Goal: Information Seeking & Learning: Understand process/instructions

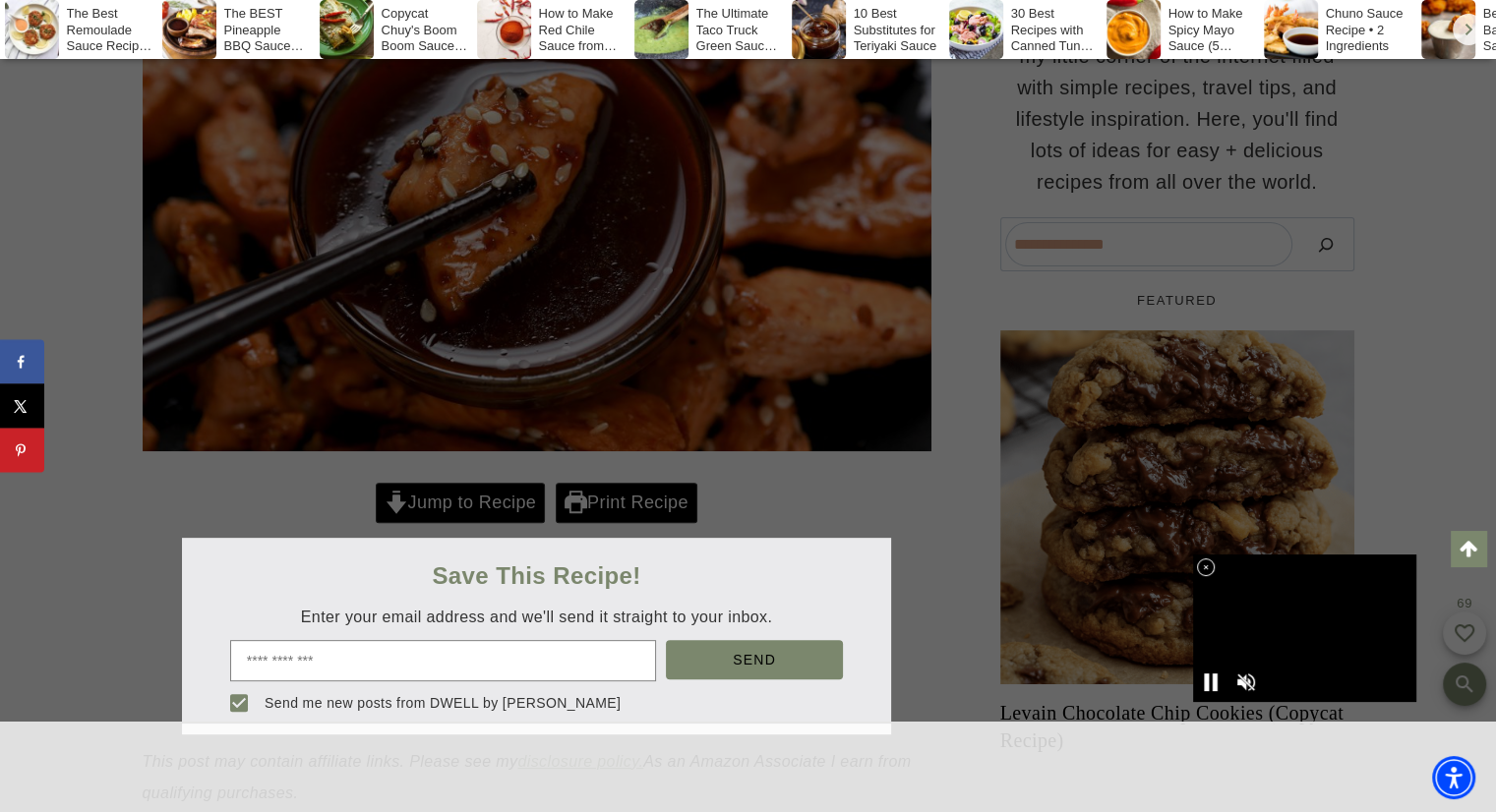
scroll to position [542, 0]
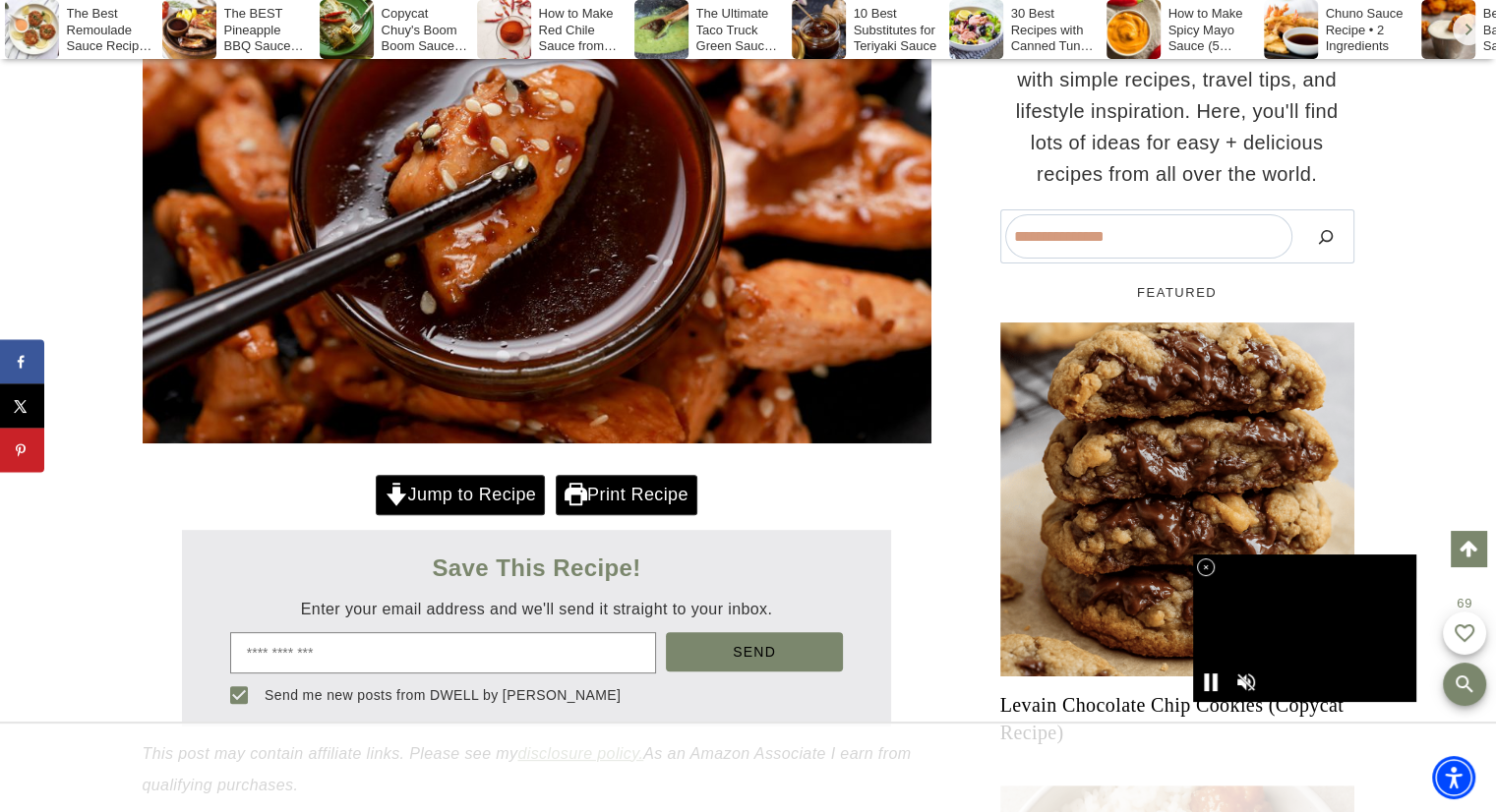
click at [524, 491] on link "Jump to Recipe" at bounding box center [459, 495] width 169 height 41
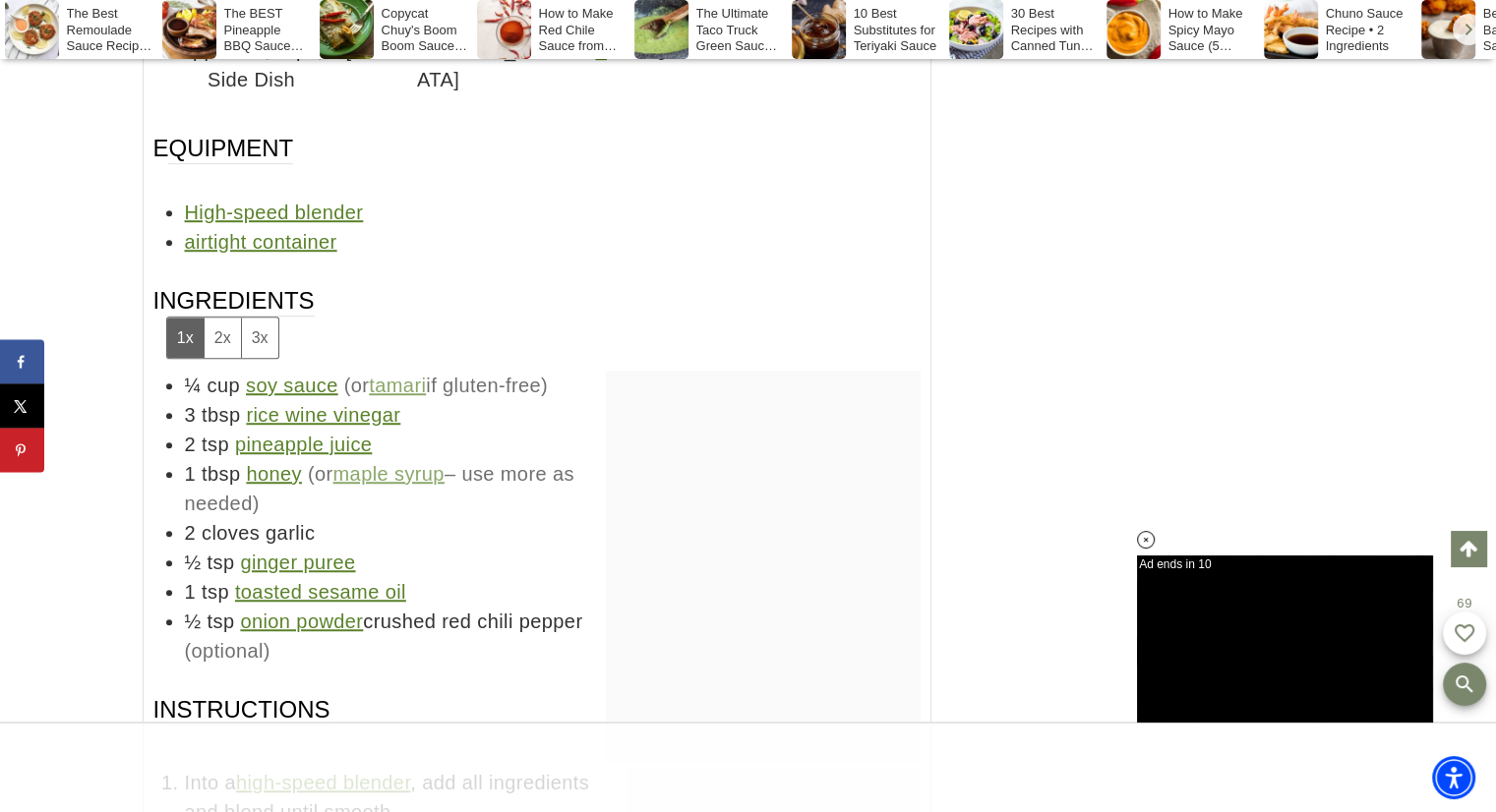
scroll to position [8790, 0]
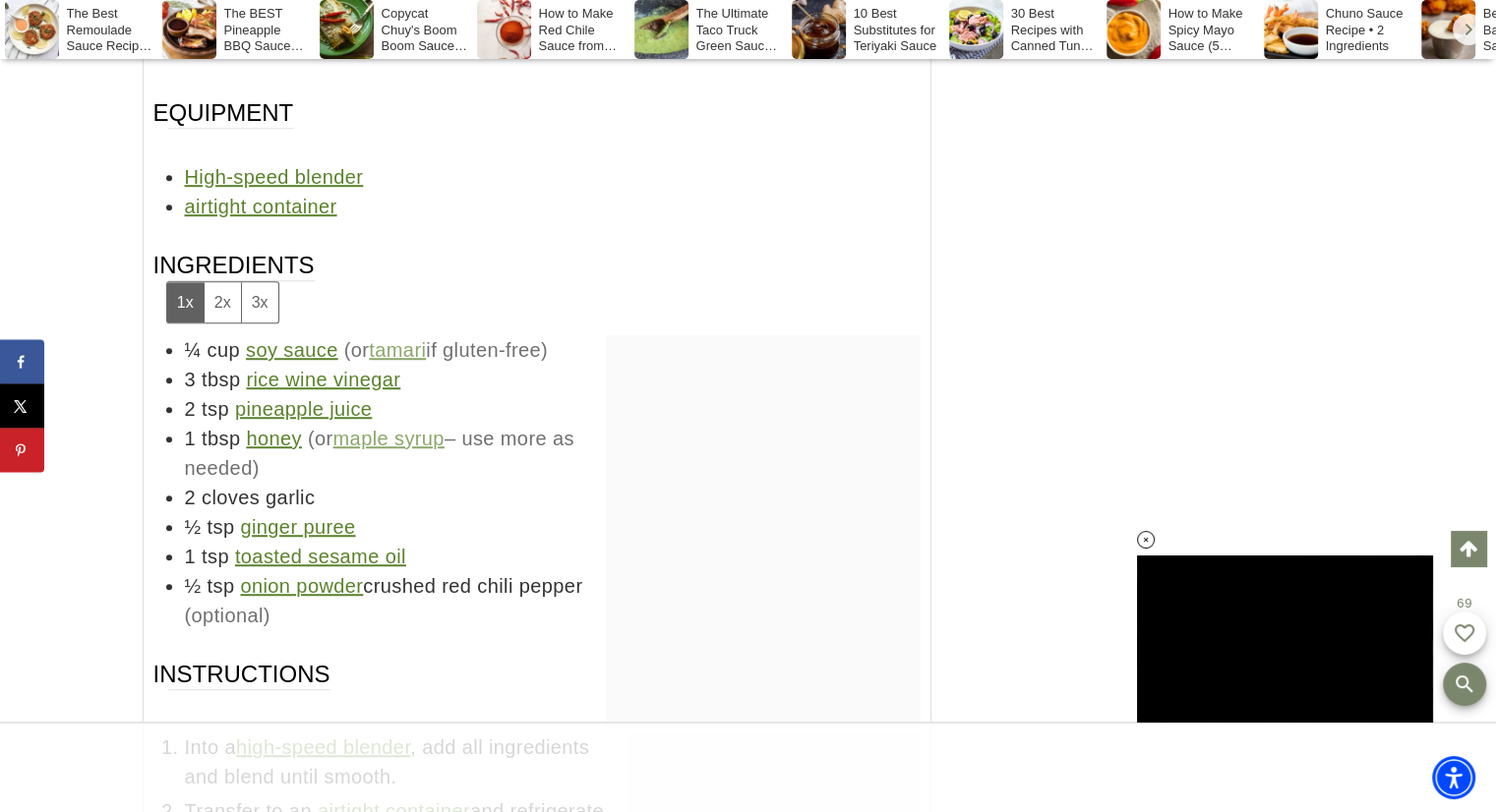
click at [212, 283] on button "2x" at bounding box center [222, 302] width 38 height 41
click at [258, 283] on button "3x" at bounding box center [260, 302] width 38 height 41
click at [182, 283] on button "1x" at bounding box center [185, 302] width 37 height 41
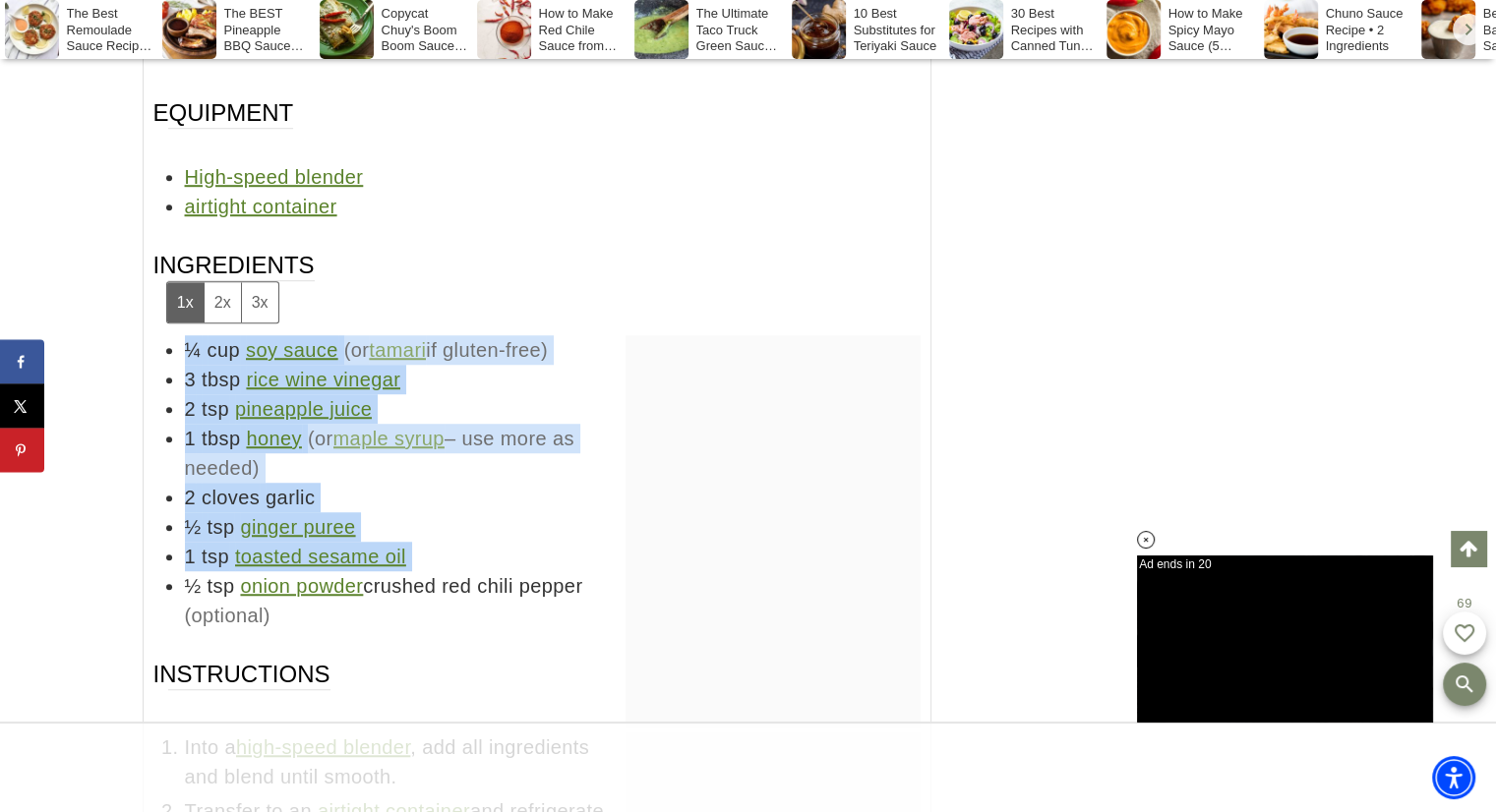
drag, startPoint x: 185, startPoint y: 326, endPoint x: 187, endPoint y: 551, distance: 225.0
click at [187, 551] on ul "¼ cup soy sauce (or tamari if gluten-free) 3 tbsp rice wine vinegar 2 tsp pinea…" at bounding box center [537, 482] width 767 height 295
copy ul "¼ cup soy sauce (or tamari if gluten-free) 3 tbsp rice wine vinegar 2 tsp pinea…"
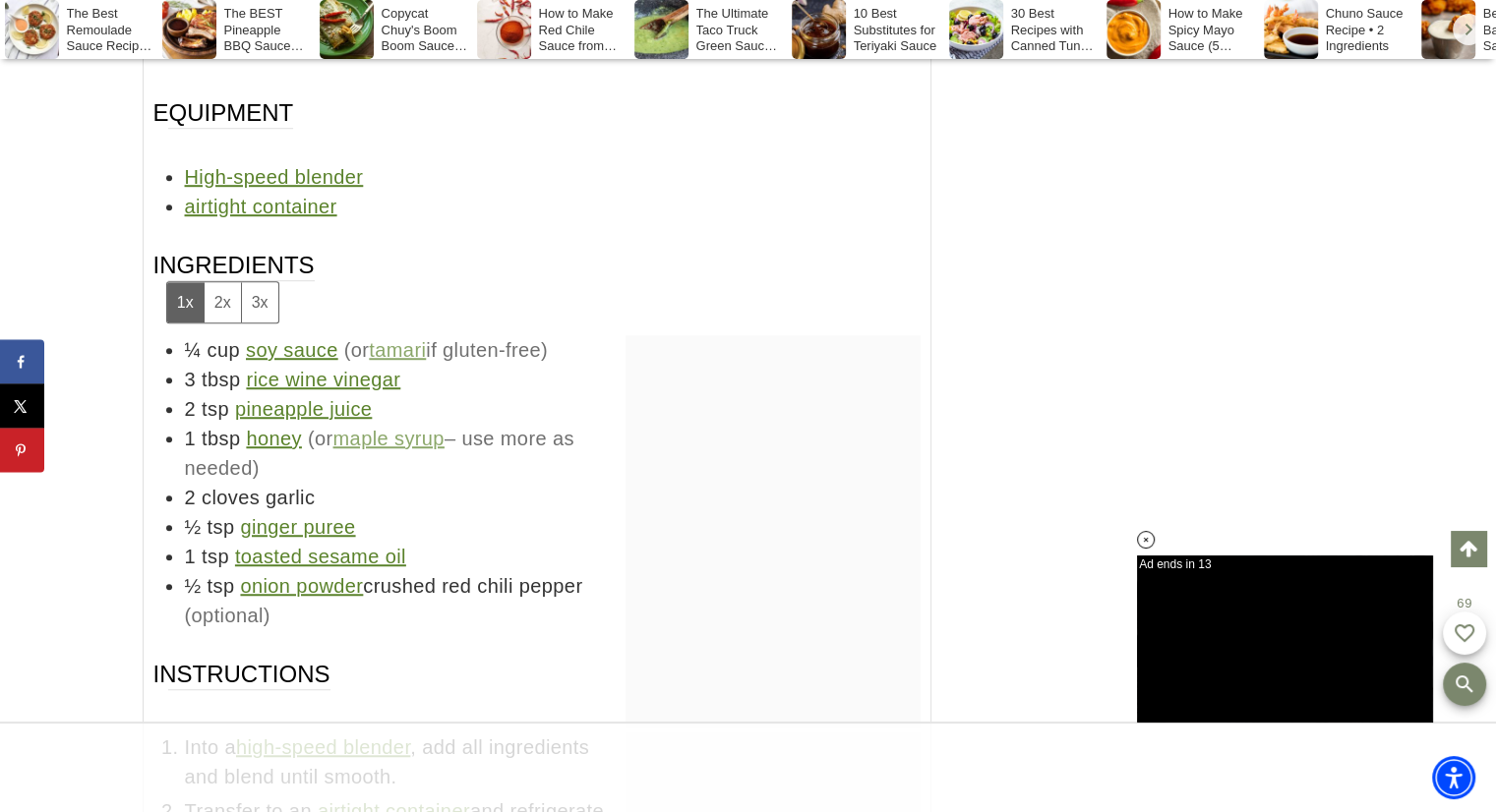
click at [409, 628] on div "The Best Soyaki Sauce Recipe DWELL by [PERSON_NAME] Make this easy soyaki sauce…" at bounding box center [537, 328] width 789 height 1915
